Goal: Register for event/course

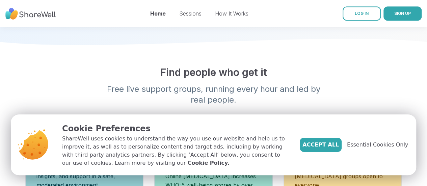
scroll to position [188, 0]
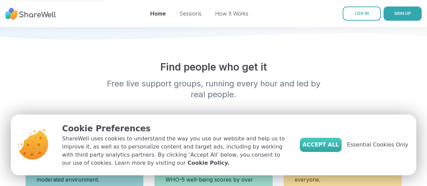
click at [330, 144] on span "Accept All" at bounding box center [320, 145] width 36 height 8
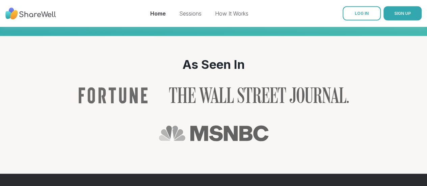
scroll to position [635, 0]
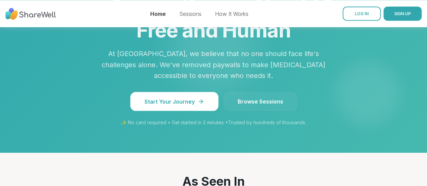
click at [251, 92] on link "Browse Sessions" at bounding box center [260, 101] width 73 height 19
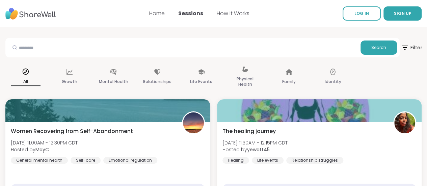
click at [400, 43] on span "Filter" at bounding box center [411, 47] width 22 height 17
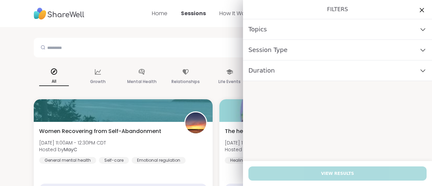
click at [420, 8] on icon at bounding box center [422, 10] width 4 height 4
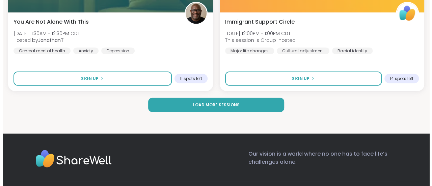
scroll to position [2059, 0]
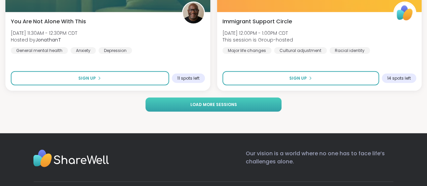
click at [234, 102] on span "Load more sessions" at bounding box center [213, 105] width 47 height 6
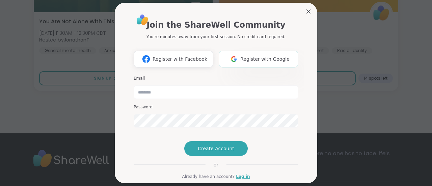
click at [250, 57] on span "Register with Google" at bounding box center [264, 59] width 49 height 7
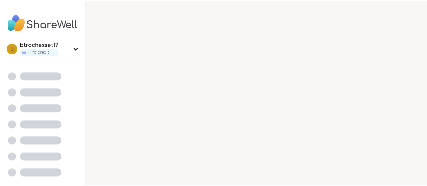
scroll to position [7, 0]
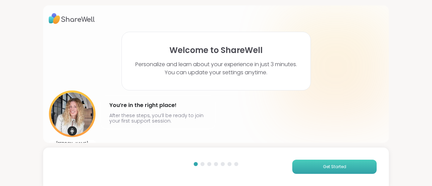
click at [324, 166] on span "Get Started" at bounding box center [334, 167] width 23 height 6
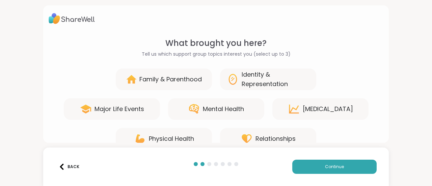
scroll to position [17, 0]
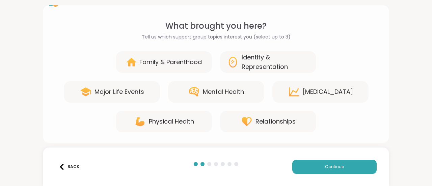
click at [213, 89] on div "Mental Health" at bounding box center [223, 91] width 41 height 9
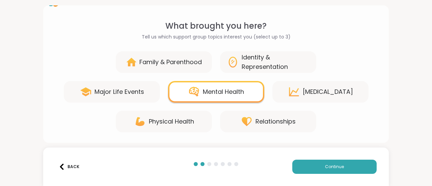
click at [314, 92] on div "[MEDICAL_DATA]" at bounding box center [327, 91] width 50 height 9
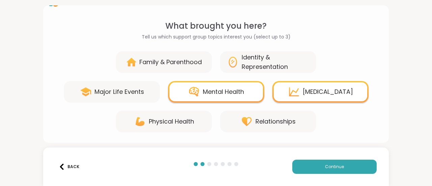
click at [273, 119] on div "Relationships" at bounding box center [275, 121] width 40 height 9
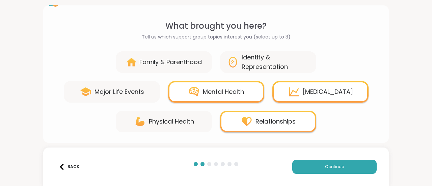
click at [185, 120] on div "Physical Health" at bounding box center [171, 121] width 45 height 9
click at [183, 124] on div "Physical Health" at bounding box center [171, 121] width 45 height 9
click at [165, 116] on div "Physical Health" at bounding box center [164, 122] width 96 height 22
click at [325, 165] on span "Continue" at bounding box center [334, 167] width 19 height 6
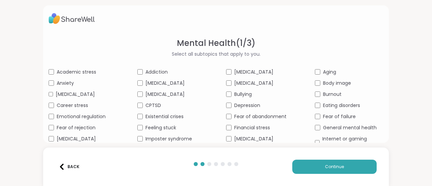
click at [69, 98] on span "[MEDICAL_DATA]" at bounding box center [75, 94] width 39 height 7
click at [63, 82] on span "Anxiety" at bounding box center [65, 83] width 17 height 7
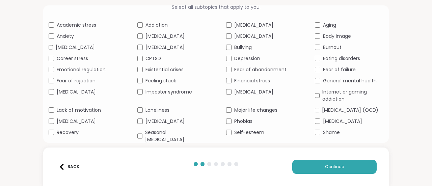
click at [76, 73] on span "Emotional regulation" at bounding box center [81, 69] width 49 height 7
click at [74, 84] on span "Fear of rejection" at bounding box center [76, 80] width 39 height 7
click at [74, 95] on span "[MEDICAL_DATA]" at bounding box center [76, 91] width 39 height 7
click at [75, 114] on span "Lack of motivation" at bounding box center [79, 110] width 44 height 7
click at [75, 125] on span "[MEDICAL_DATA]" at bounding box center [76, 121] width 39 height 7
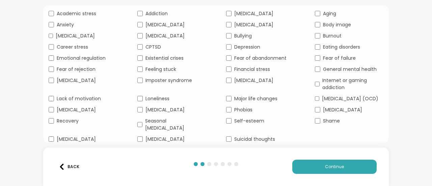
scroll to position [72, 0]
click at [64, 118] on span "Recovery" at bounding box center [68, 120] width 22 height 7
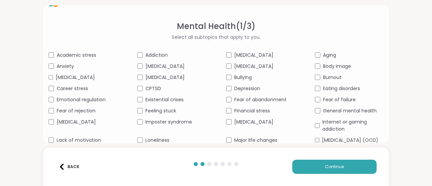
scroll to position [16, 0]
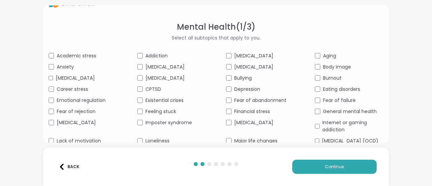
click at [142, 77] on div "[MEDICAL_DATA]" at bounding box center [171, 78] width 68 height 7
click at [145, 93] on span "CPTSD" at bounding box center [153, 89] width 16 height 7
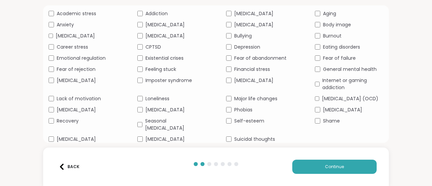
scroll to position [72, 0]
click at [165, 140] on span "[MEDICAL_DATA]" at bounding box center [164, 139] width 39 height 7
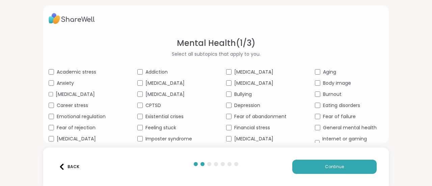
click at [330, 94] on span "Burnout" at bounding box center [332, 94] width 19 height 7
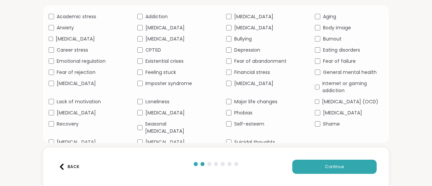
scroll to position [55, 0]
click at [333, 65] on span "Fear of failure" at bounding box center [339, 61] width 33 height 7
click at [334, 76] on span "General mental health" at bounding box center [350, 72] width 54 height 7
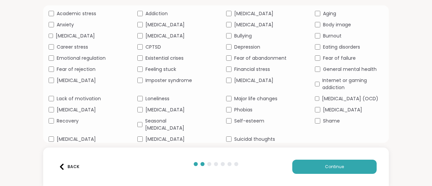
click at [330, 95] on span "[MEDICAL_DATA] (OCD)" at bounding box center [350, 98] width 56 height 7
click at [323, 107] on span "[MEDICAL_DATA]" at bounding box center [342, 109] width 39 height 7
click at [323, 118] on span "Shame" at bounding box center [331, 120] width 17 height 7
click at [328, 164] on span "Continue" at bounding box center [334, 167] width 19 height 6
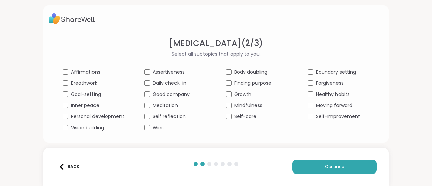
click at [87, 74] on span "Affirmations" at bounding box center [85, 71] width 29 height 7
click at [88, 90] on div "Affirmations Assertiveness Body doubling Boundary setting Breathwork Daily chec…" at bounding box center [216, 99] width 306 height 63
click at [88, 96] on span "Goal-setting" at bounding box center [86, 94] width 30 height 7
click at [87, 106] on span "Inner peace" at bounding box center [85, 105] width 28 height 7
click at [94, 116] on span "Personal development" at bounding box center [97, 116] width 53 height 7
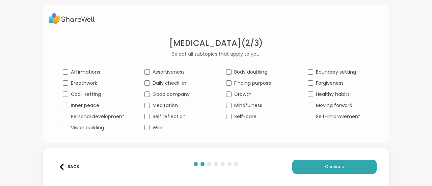
click at [144, 80] on div "Daily check-in" at bounding box center [174, 83] width 61 height 7
click at [231, 85] on div "Finding purpose" at bounding box center [256, 83] width 61 height 7
click at [229, 104] on div "Mindfulness" at bounding box center [256, 105] width 61 height 7
click at [229, 116] on div "Self-care" at bounding box center [256, 116] width 61 height 7
click at [309, 79] on div "Affirmations Assertiveness Body doubling Boundary setting Breathwork Daily chec…" at bounding box center [216, 99] width 306 height 63
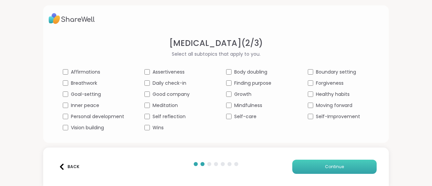
click at [325, 165] on span "Continue" at bounding box center [334, 167] width 19 height 6
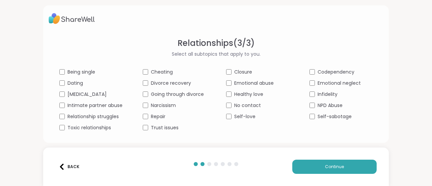
click at [76, 81] on span "Dating" at bounding box center [75, 83] width 16 height 7
click at [77, 93] on span "[MEDICAL_DATA]" at bounding box center [86, 94] width 39 height 7
click at [84, 115] on span "Relationship struggles" at bounding box center [92, 116] width 51 height 7
click at [87, 128] on span "Toxic relationships" at bounding box center [89, 127] width 44 height 7
click at [161, 105] on span "Narcissism" at bounding box center [163, 105] width 25 height 7
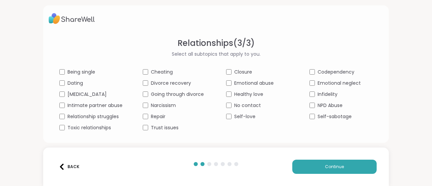
click at [155, 117] on span "Repair" at bounding box center [158, 116] width 15 height 7
click at [161, 125] on span "Trust issues" at bounding box center [165, 127] width 28 height 7
click at [236, 73] on span "Closure" at bounding box center [243, 71] width 18 height 7
click at [239, 83] on span "Emotional abuse" at bounding box center [253, 83] width 39 height 7
click at [243, 94] on span "Healthy love" at bounding box center [248, 94] width 29 height 7
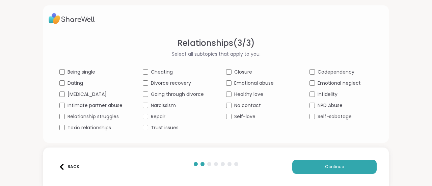
click at [239, 104] on span "No contact" at bounding box center [247, 105] width 27 height 7
click at [239, 116] on span "Self-love" at bounding box center [244, 116] width 21 height 7
click at [323, 70] on span "Codependency" at bounding box center [335, 71] width 37 height 7
click at [325, 81] on span "Emotional neglect" at bounding box center [338, 83] width 43 height 7
click at [323, 105] on span "NPD Abuse" at bounding box center [329, 105] width 25 height 7
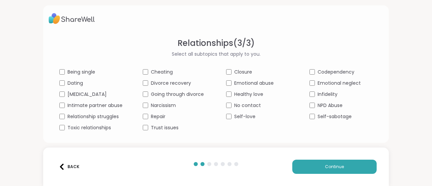
click at [326, 116] on span "Self-sabotage" at bounding box center [334, 116] width 34 height 7
click at [333, 164] on span "Continue" at bounding box center [334, 167] width 19 height 6
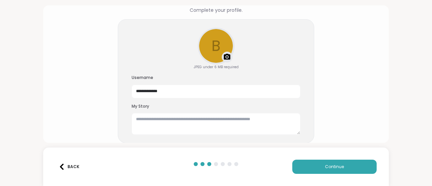
scroll to position [44, 0]
click at [329, 164] on span "Continue" at bounding box center [334, 167] width 19 height 6
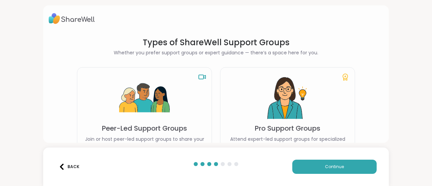
scroll to position [48, 0]
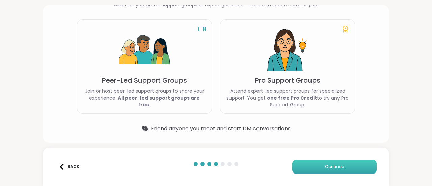
click at [325, 168] on span "Continue" at bounding box center [334, 167] width 19 height 6
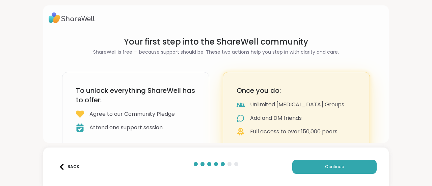
scroll to position [18, 0]
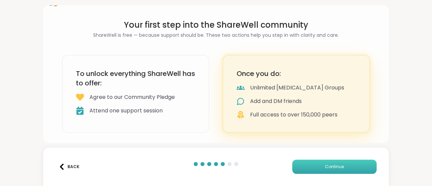
click at [336, 165] on span "Continue" at bounding box center [334, 167] width 19 height 6
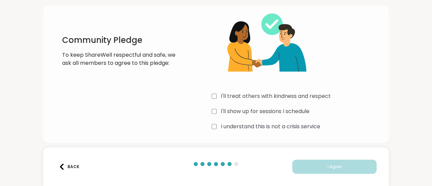
scroll to position [34, 0]
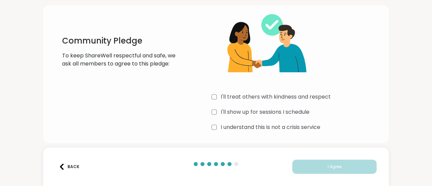
click at [273, 97] on label "I'll treat others with kindness and respect" at bounding box center [276, 97] width 110 height 8
click at [268, 113] on label "I'll show up for sessions I schedule" at bounding box center [265, 112] width 89 height 8
click at [267, 127] on label "I understand this is not a crisis service" at bounding box center [270, 127] width 99 height 8
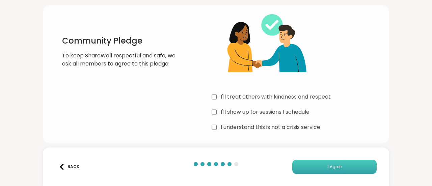
click at [327, 166] on span "I Agree" at bounding box center [334, 167] width 14 height 6
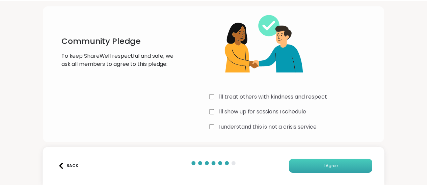
scroll to position [0, 0]
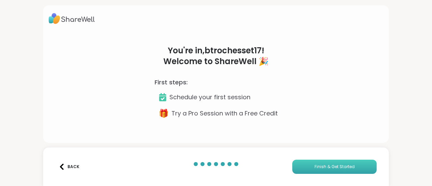
click at [324, 165] on span "Finish & Get Started" at bounding box center [334, 167] width 40 height 6
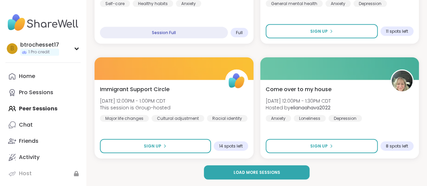
scroll to position [2022, 0]
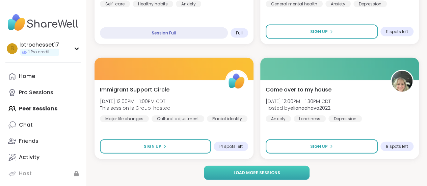
click at [254, 171] on span "Load more sessions" at bounding box center [256, 173] width 47 height 6
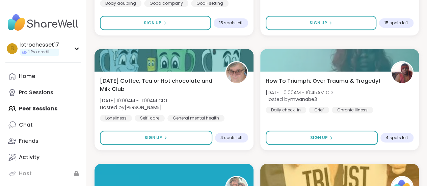
scroll to position [3994, 0]
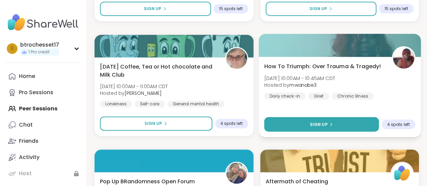
click at [328, 124] on icon at bounding box center [330, 124] width 4 height 4
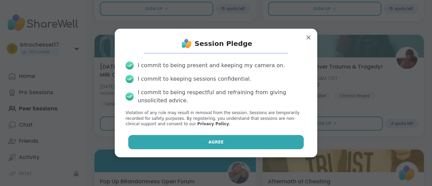
click at [230, 144] on button "Agree" at bounding box center [216, 142] width 176 height 14
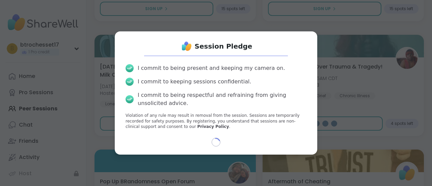
select select "**"
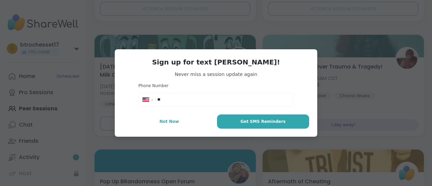
click at [192, 95] on div "**********" at bounding box center [216, 99] width 152 height 10
click at [185, 100] on input "**" at bounding box center [223, 99] width 132 height 7
type input "**********"
click at [247, 123] on span "Get SMS Reminders" at bounding box center [262, 121] width 45 height 6
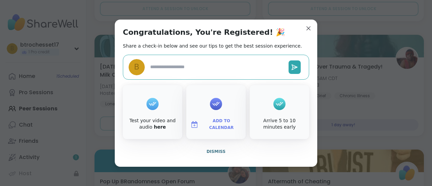
click at [212, 123] on span "Add to Calendar" at bounding box center [221, 124] width 40 height 13
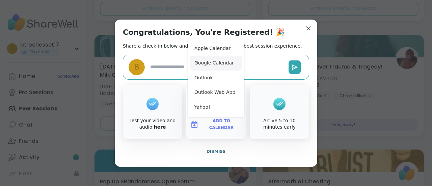
click at [208, 61] on button "Google Calendar" at bounding box center [215, 63] width 51 height 15
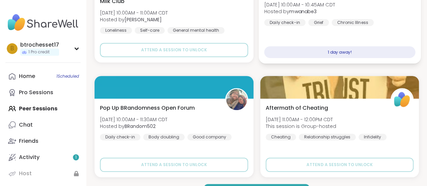
scroll to position [4086, 0]
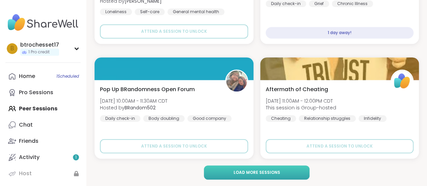
click at [266, 173] on span "Load more sessions" at bounding box center [256, 172] width 47 height 6
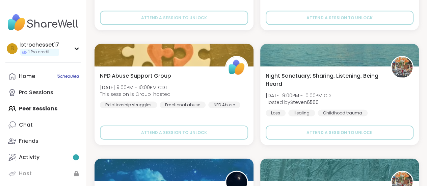
scroll to position [5940, 0]
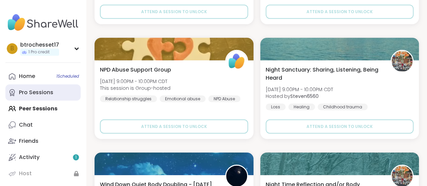
click at [37, 99] on link "Pro Sessions" at bounding box center [42, 92] width 75 height 16
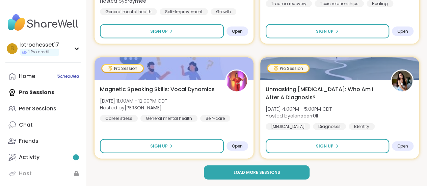
scroll to position [2034, 0]
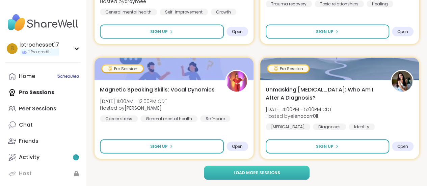
click at [245, 172] on span "Load more sessions" at bounding box center [256, 173] width 47 height 6
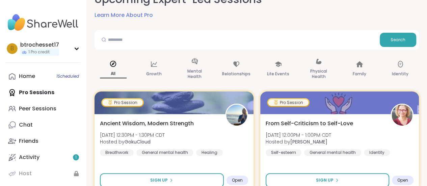
scroll to position [0, 0]
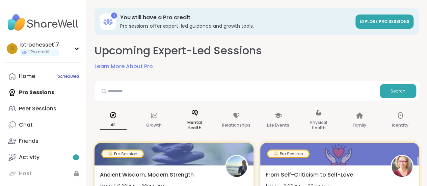
click at [197, 119] on p "Mental Health" at bounding box center [194, 124] width 27 height 13
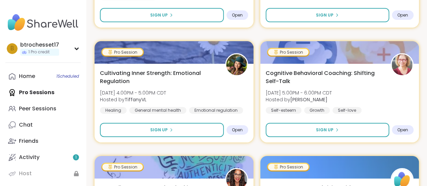
scroll to position [1020, 0]
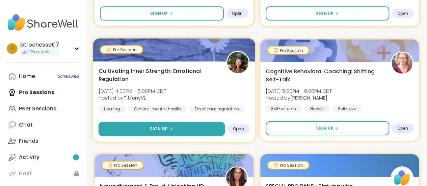
click at [174, 131] on button "Sign Up" at bounding box center [161, 129] width 126 height 15
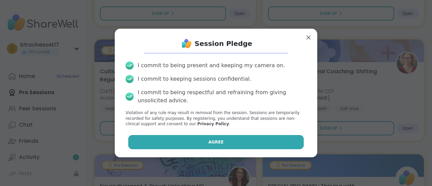
click at [192, 143] on button "Agree" at bounding box center [216, 142] width 176 height 14
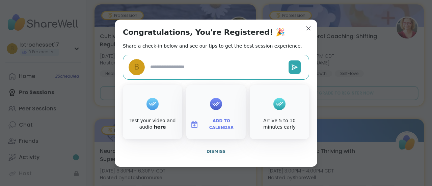
click at [198, 121] on button "Add to Calendar" at bounding box center [215, 124] width 57 height 14
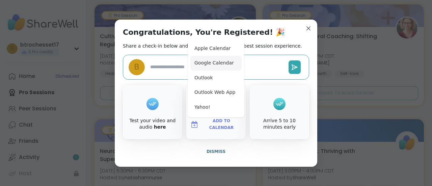
click at [204, 66] on button "Google Calendar" at bounding box center [215, 63] width 51 height 15
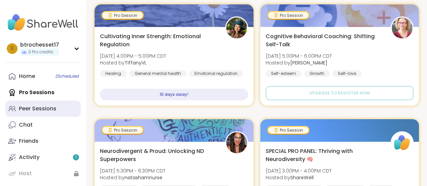
click at [40, 110] on div "Peer Sessions" at bounding box center [37, 108] width 37 height 7
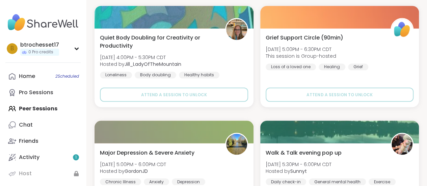
scroll to position [550, 0]
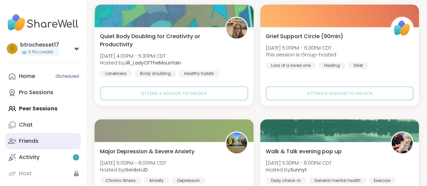
click at [30, 140] on div "Friends" at bounding box center [29, 140] width 20 height 7
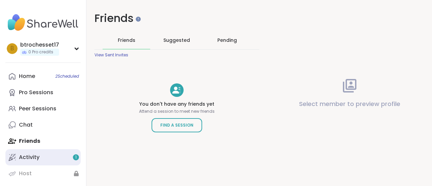
click at [36, 151] on link "Activity 1" at bounding box center [42, 157] width 75 height 16
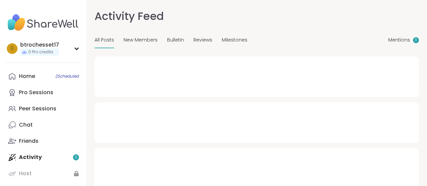
type textarea "*"
